Goal: Information Seeking & Learning: Learn about a topic

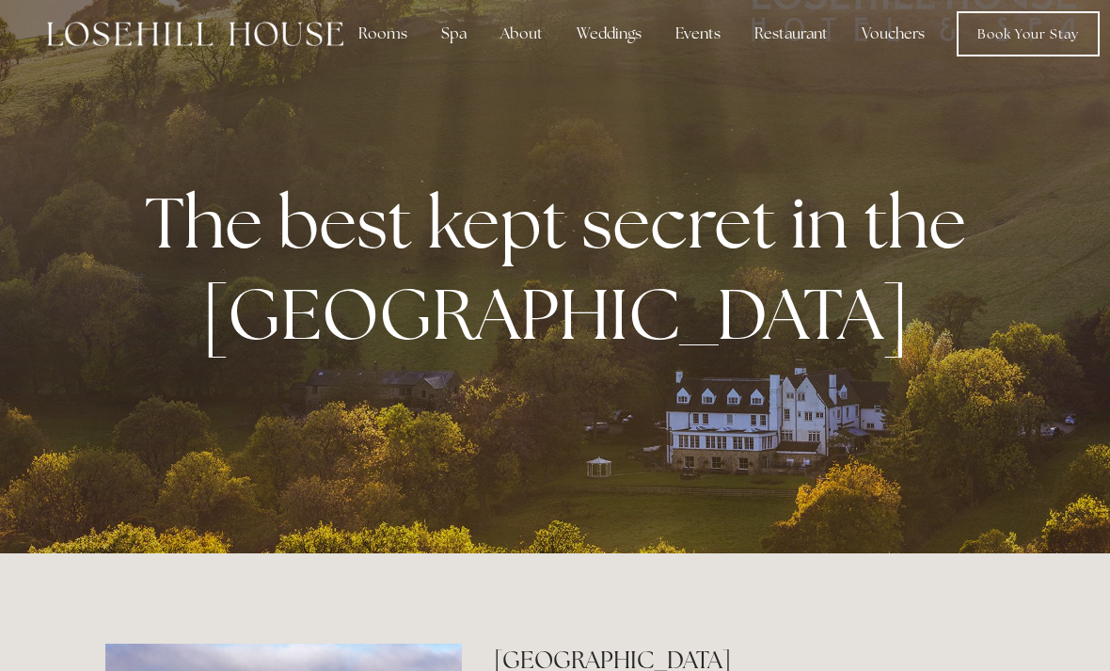
scroll to position [18, 0]
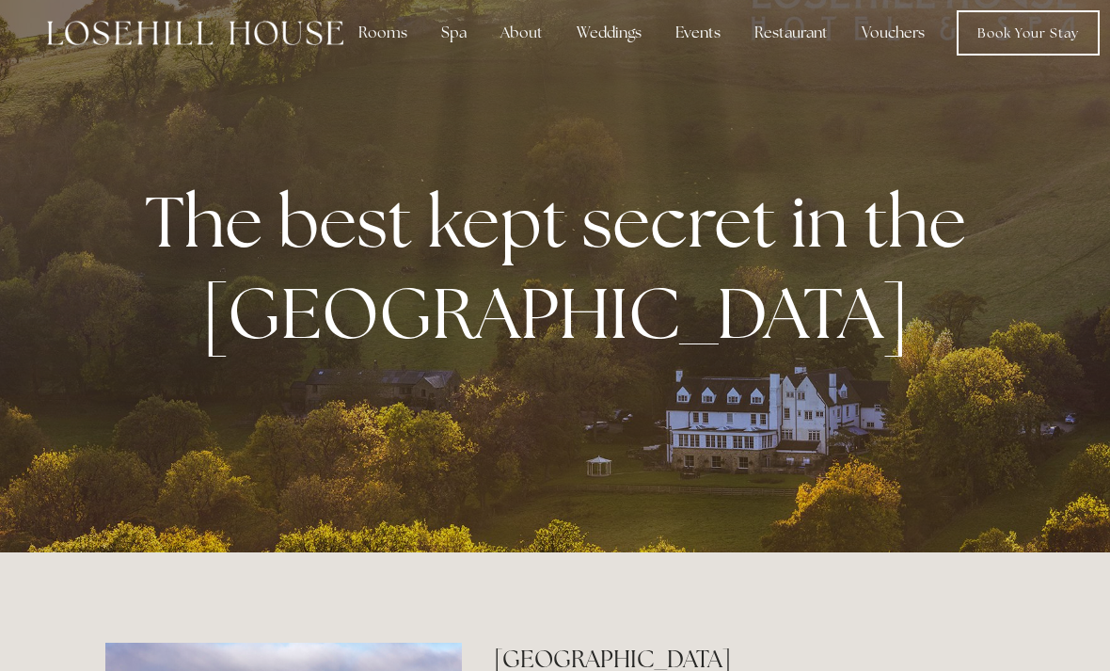
click at [446, 36] on div "Spa" at bounding box center [454, 33] width 56 height 38
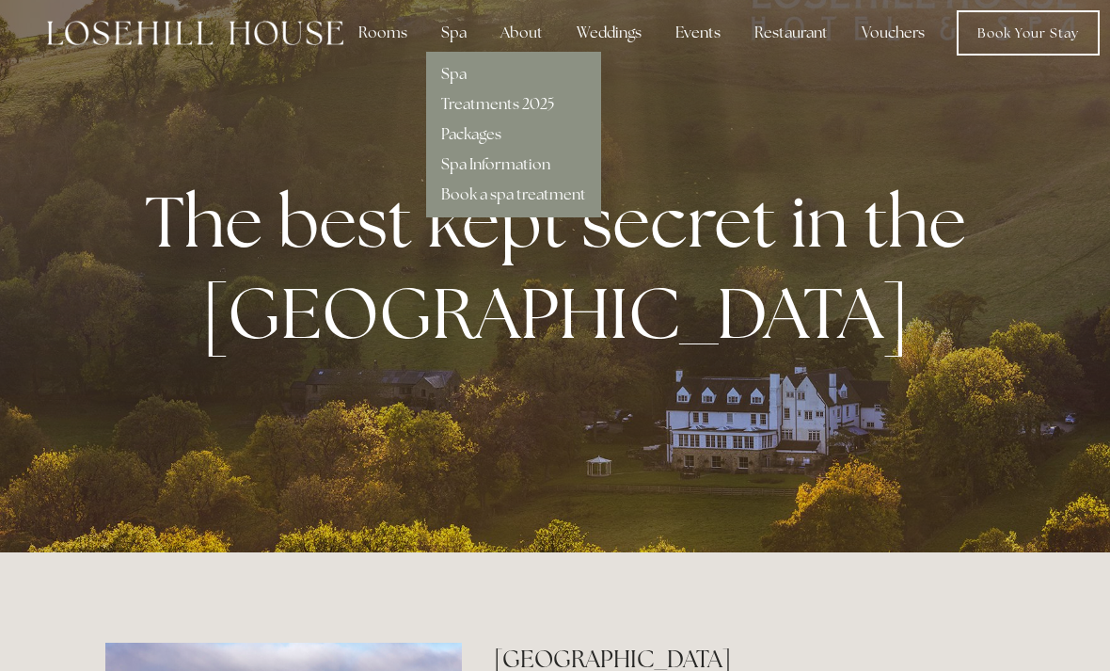
click at [514, 104] on link "Treatments 2025" at bounding box center [497, 104] width 113 height 20
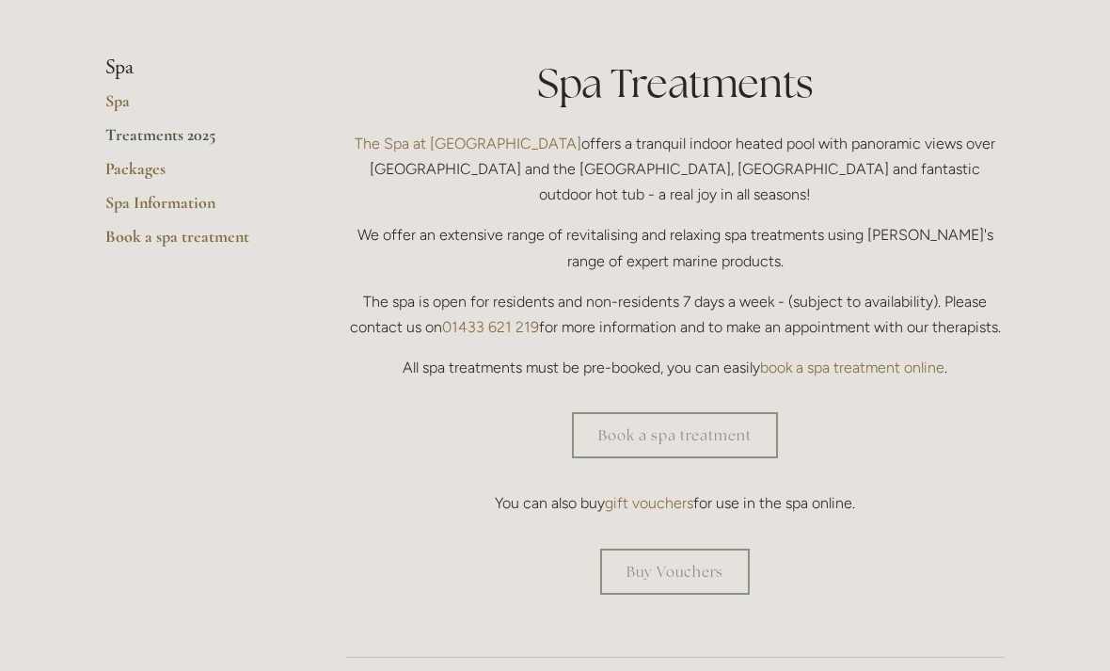
scroll to position [430, 0]
click at [146, 169] on link "Packages" at bounding box center [195, 175] width 180 height 34
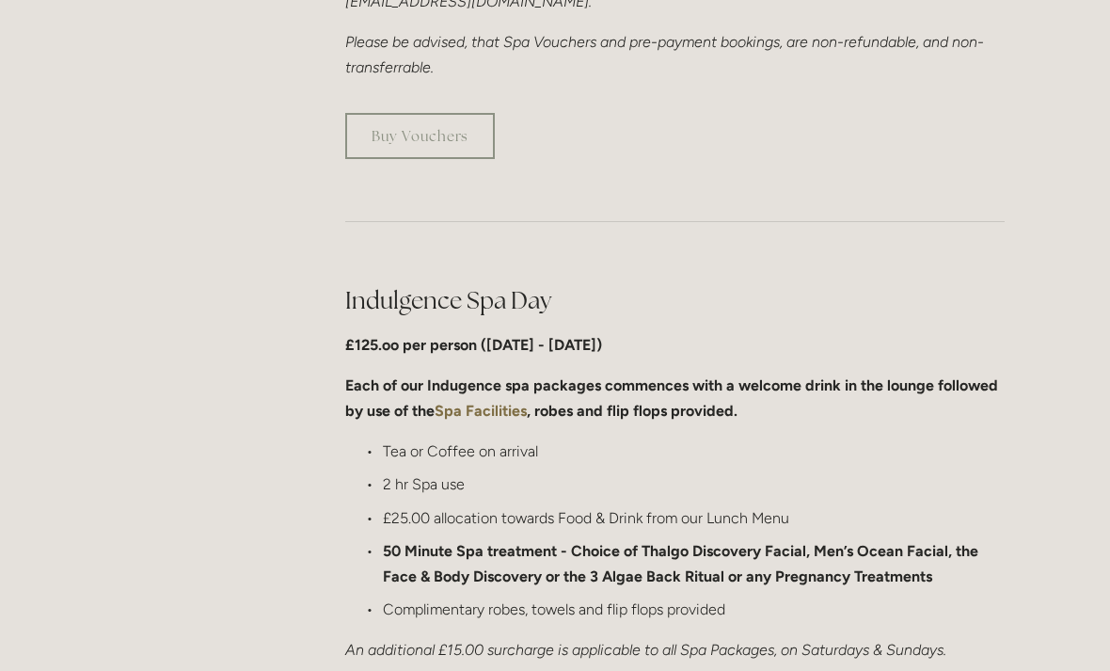
scroll to position [770, 0]
click at [485, 412] on strong "Spa Facilities" at bounding box center [481, 412] width 92 height 18
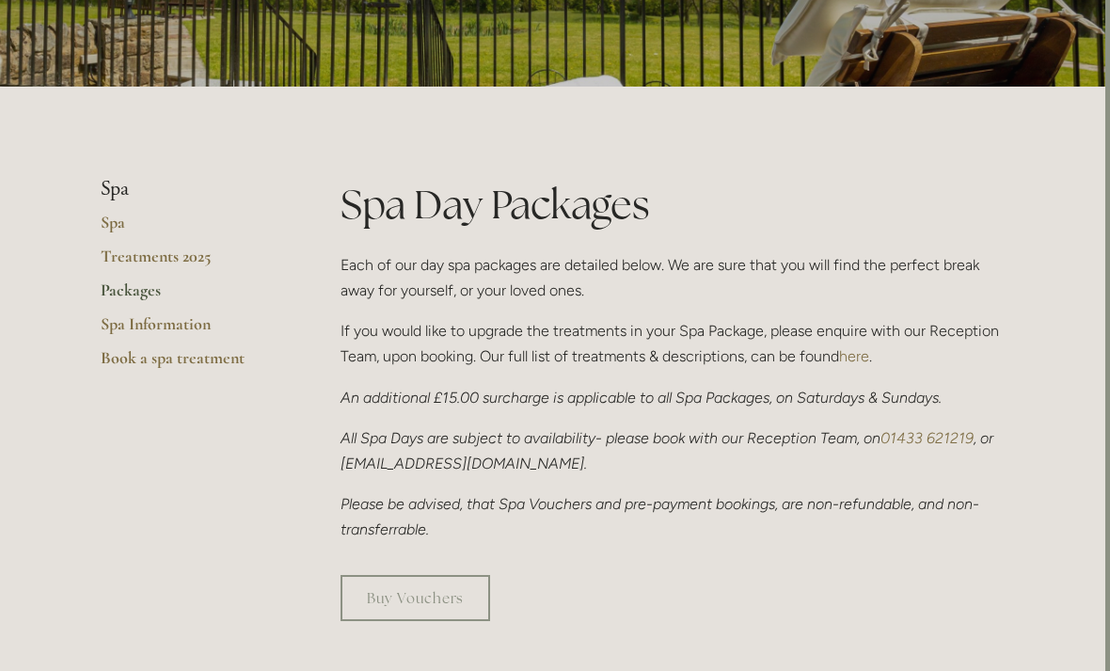
scroll to position [279, 5]
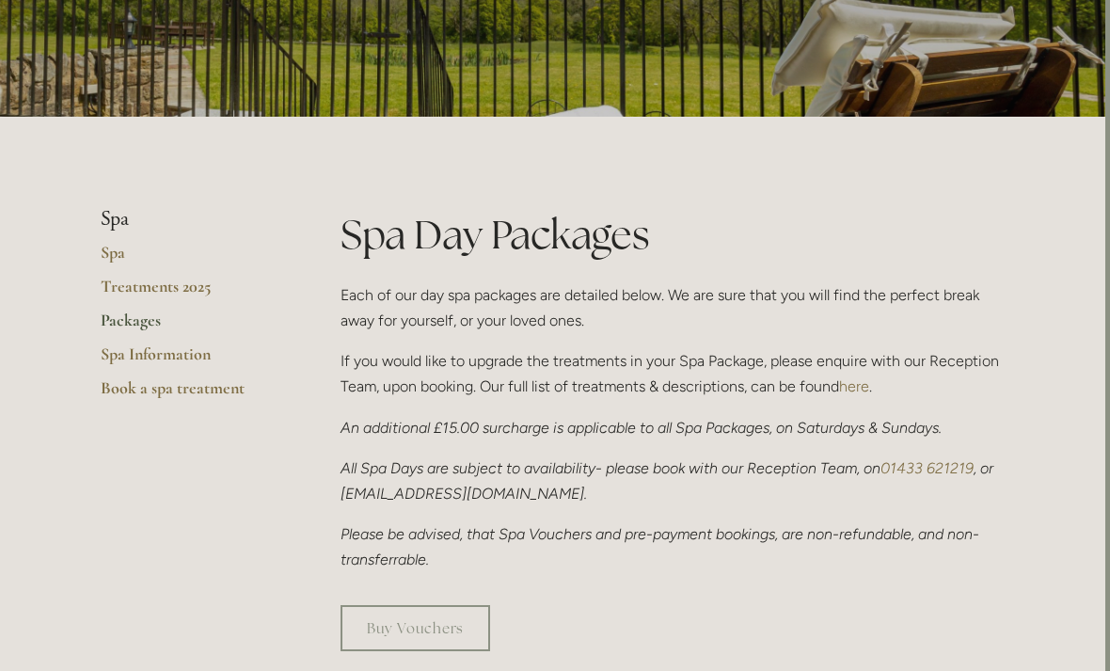
click at [159, 295] on link "Treatments 2025" at bounding box center [191, 293] width 180 height 34
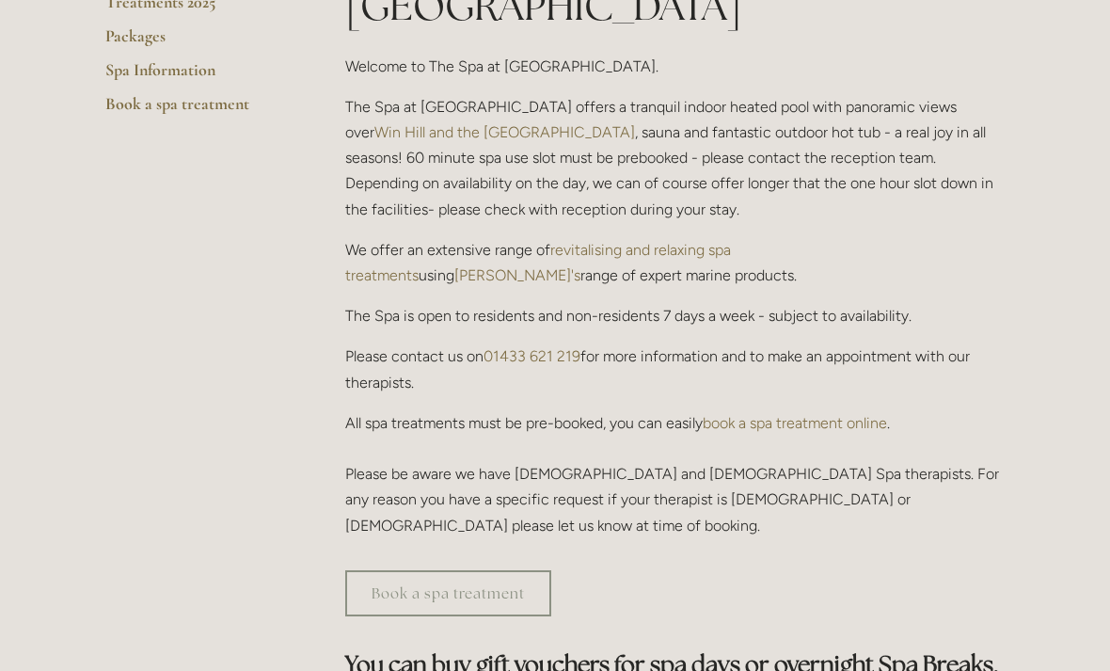
scroll to position [548, 0]
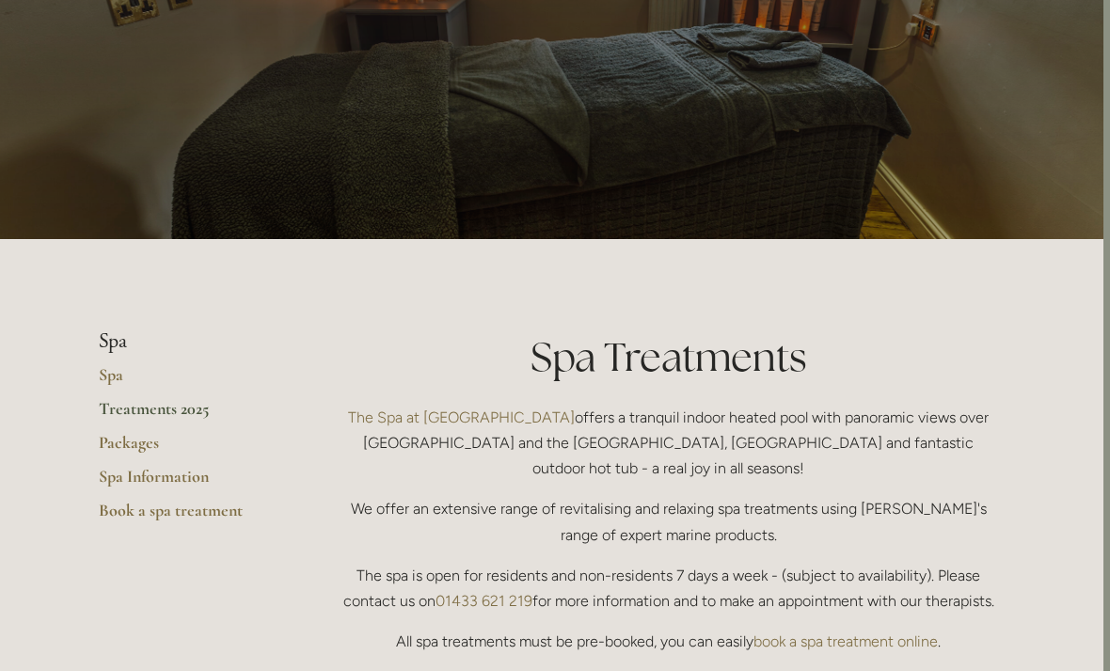
scroll to position [159, 7]
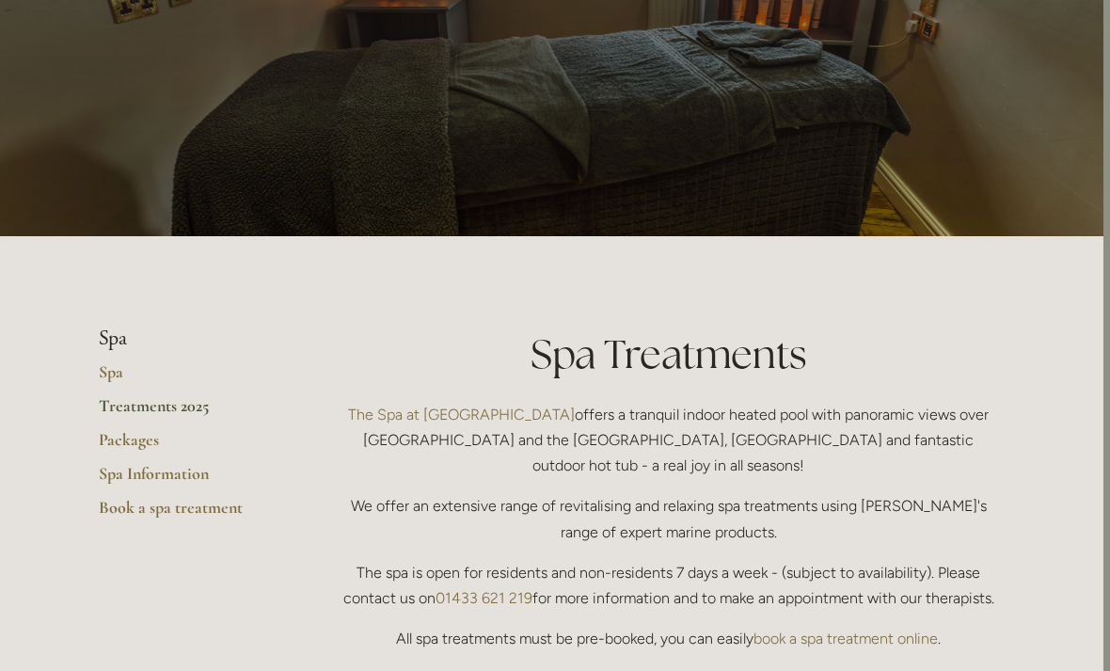
click at [163, 472] on link "Spa Information" at bounding box center [189, 480] width 180 height 34
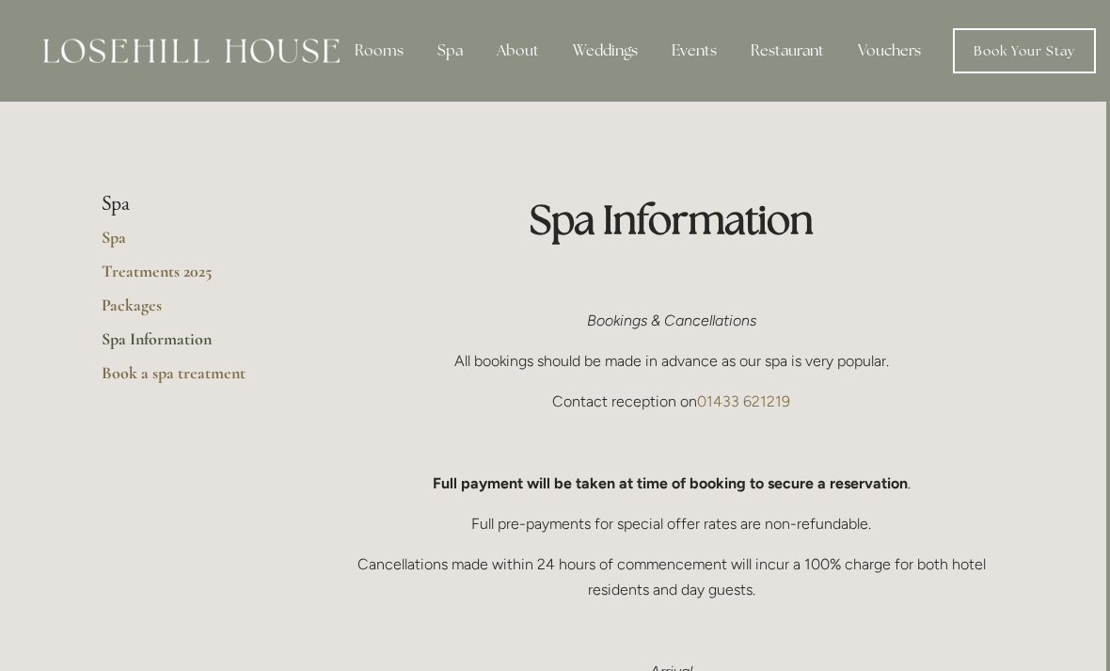
scroll to position [0, 4]
click at [122, 278] on link "Treatments 2025" at bounding box center [192, 278] width 180 height 34
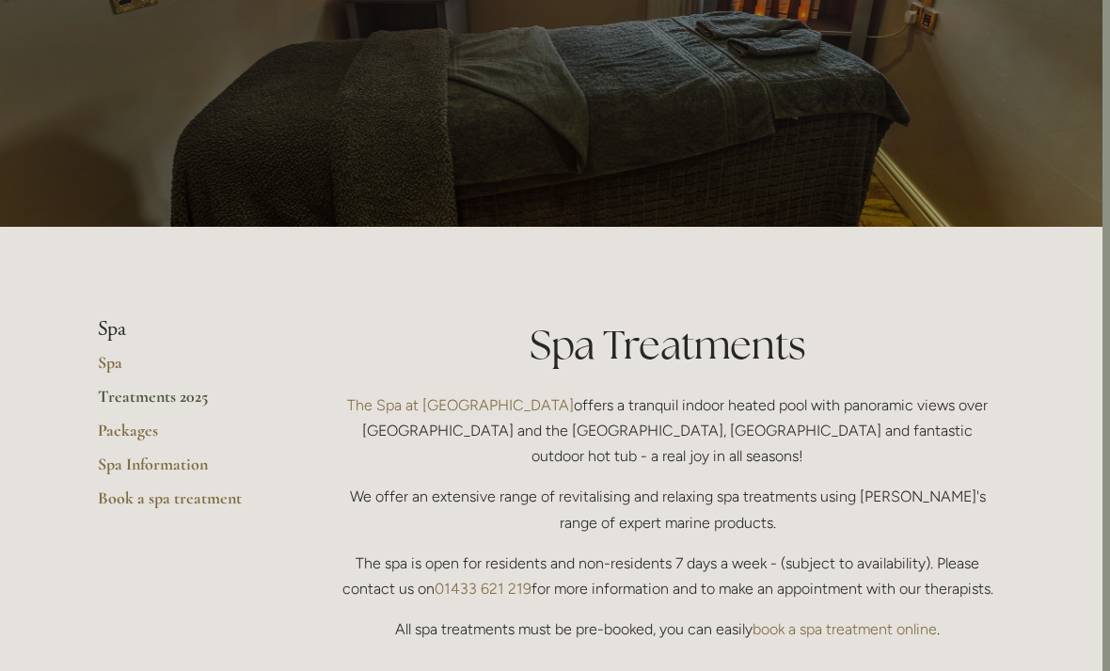
scroll to position [168, 8]
click at [103, 374] on link "Spa" at bounding box center [188, 369] width 180 height 34
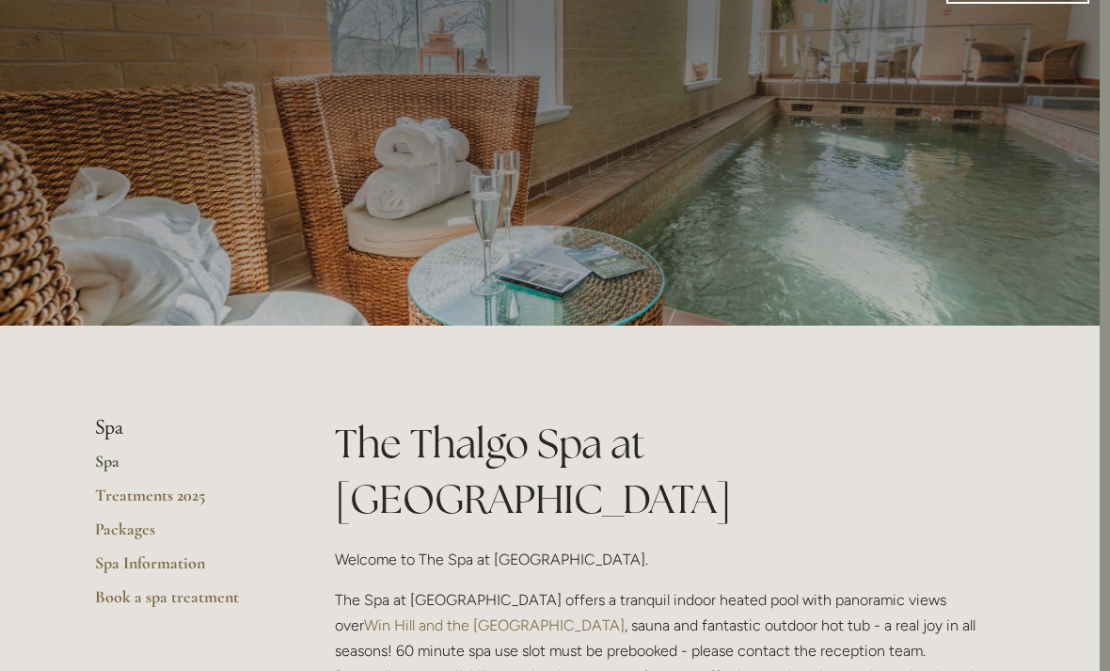
scroll to position [0, 10]
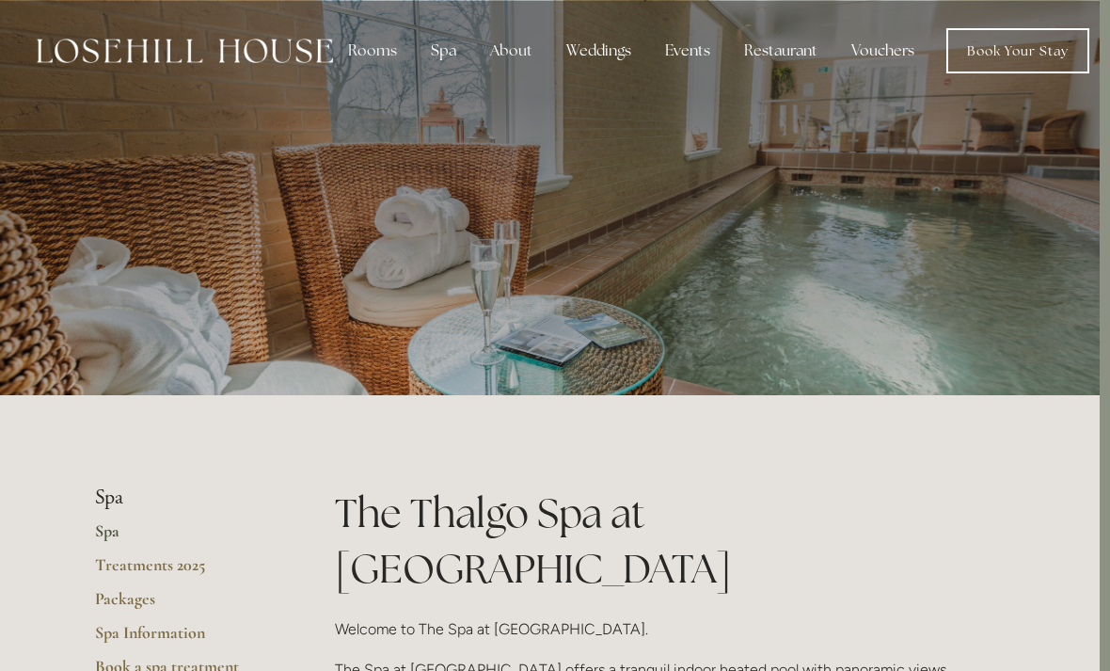
click at [502, 64] on div "About" at bounding box center [511, 51] width 72 height 38
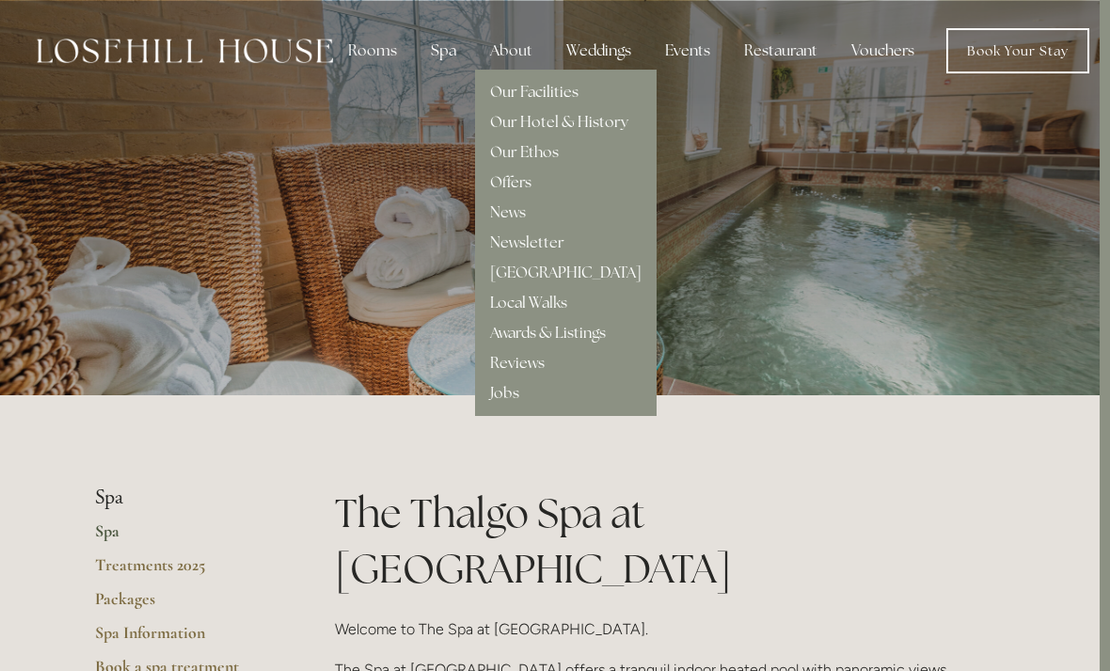
click at [502, 97] on link "Our Facilities" at bounding box center [534, 92] width 88 height 20
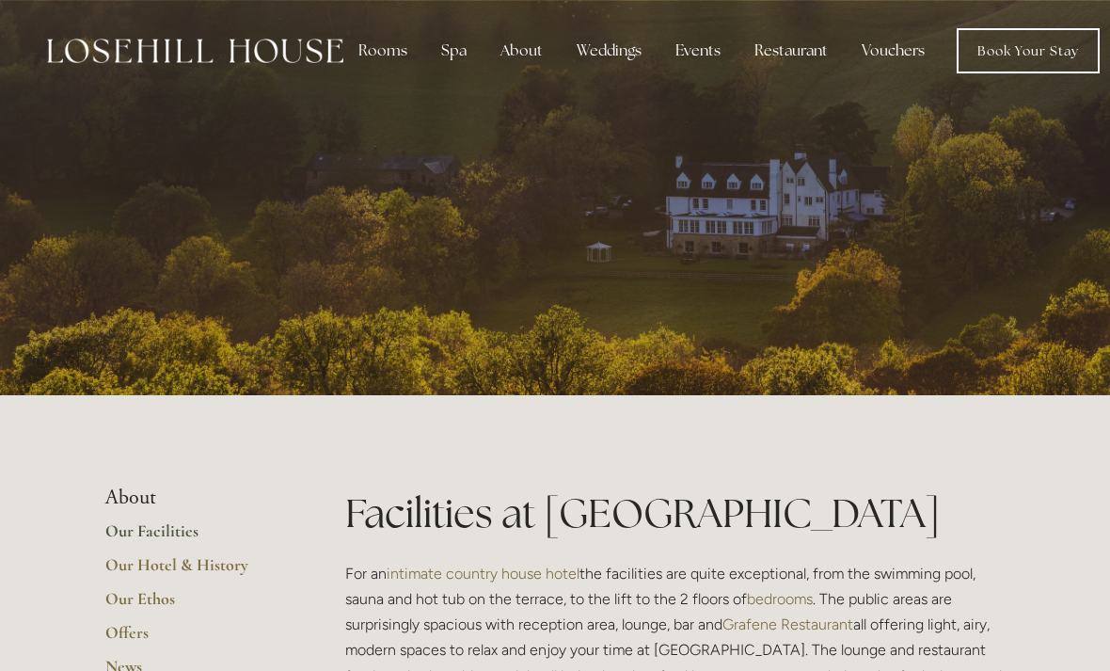
click at [447, 58] on div "Spa" at bounding box center [454, 51] width 56 height 38
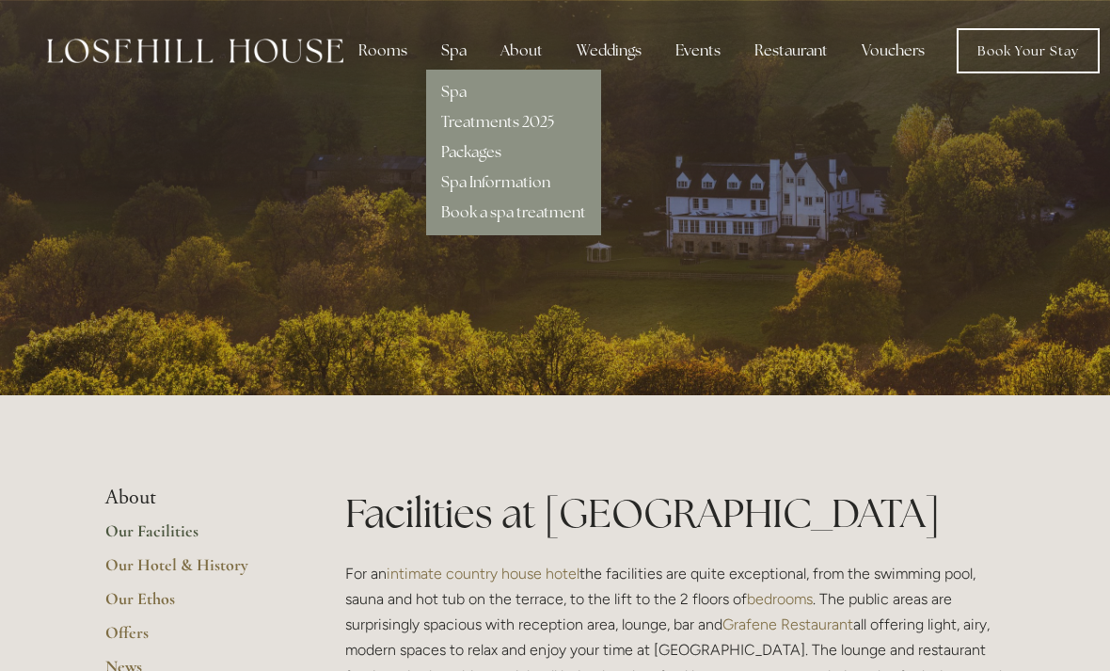
click at [449, 95] on link "Spa" at bounding box center [453, 92] width 25 height 20
